Goal: Task Accomplishment & Management: Use online tool/utility

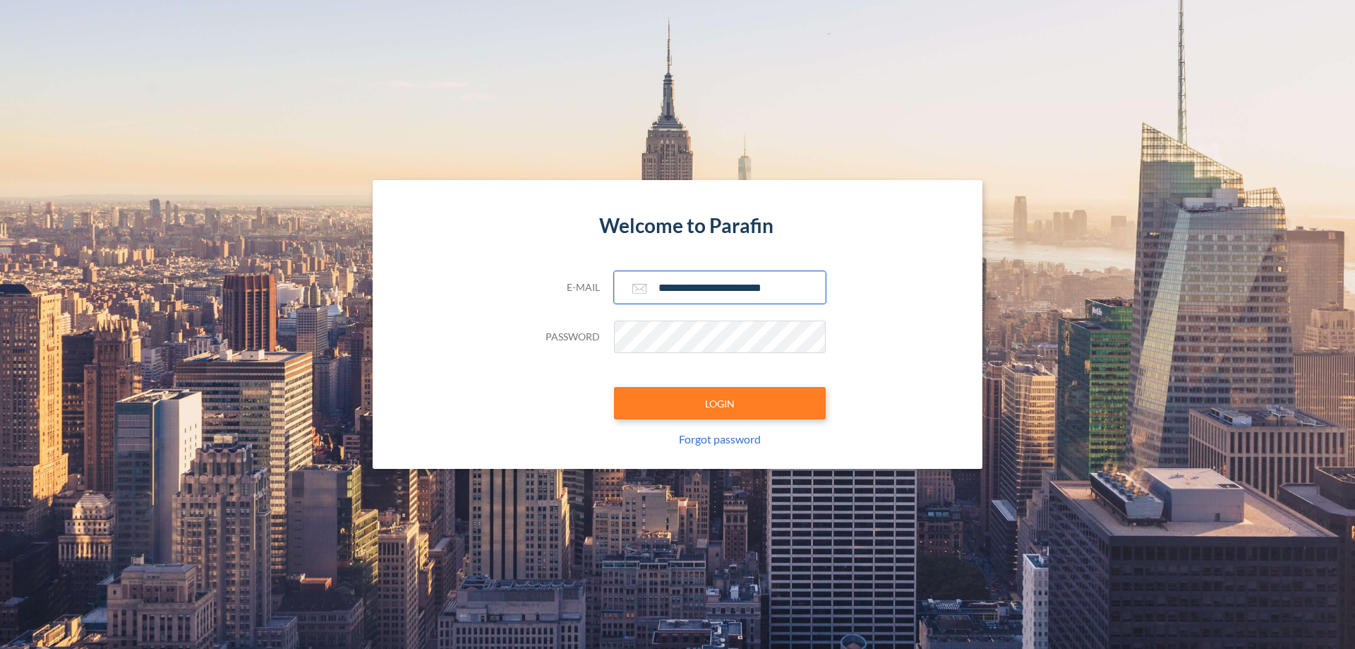
type input "**********"
click at [720, 403] on button "LOGIN" at bounding box center [720, 403] width 212 height 32
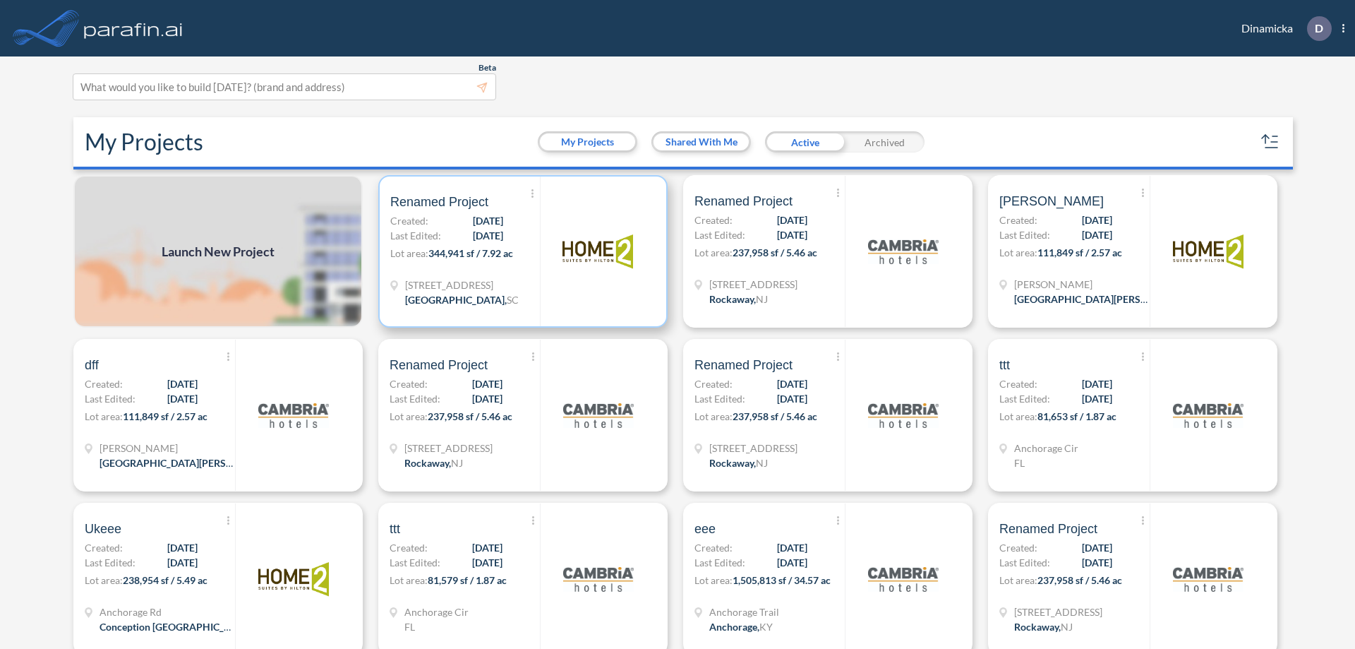
scroll to position [4, 0]
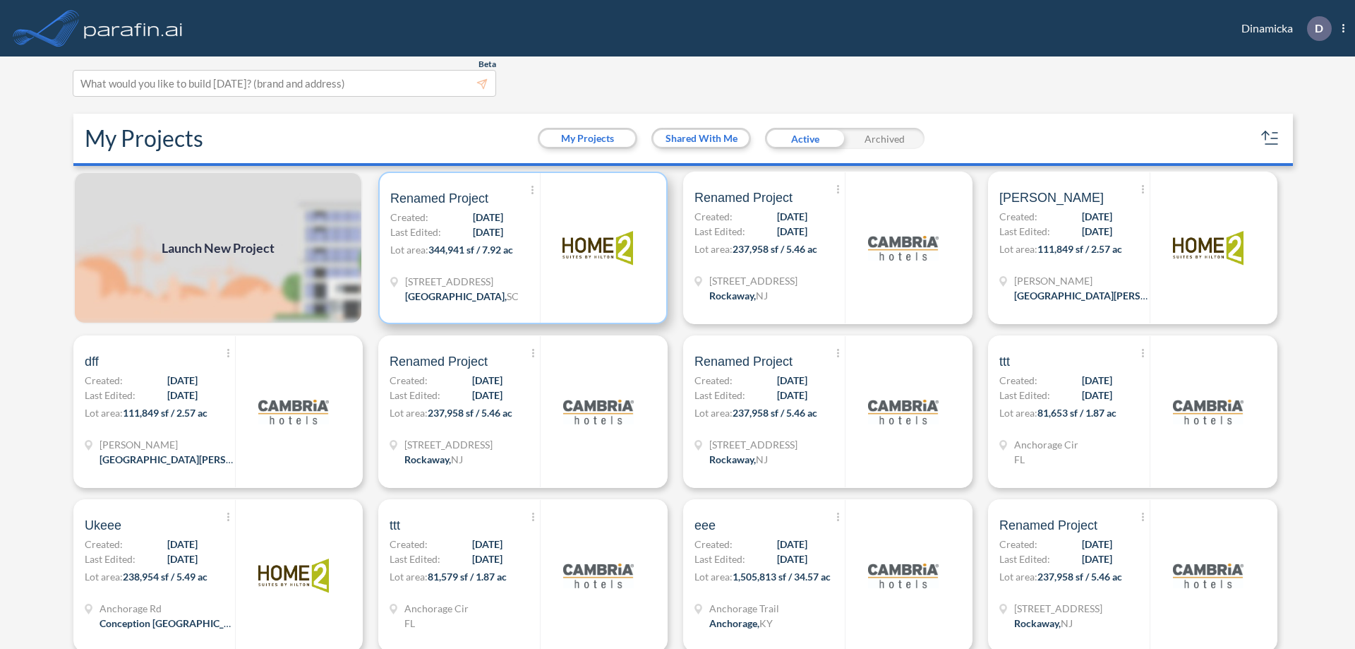
click at [520, 248] on p "Lot area: 344,941 sf / 7.92 ac" at bounding box center [465, 252] width 150 height 20
